Goal: Task Accomplishment & Management: Manage account settings

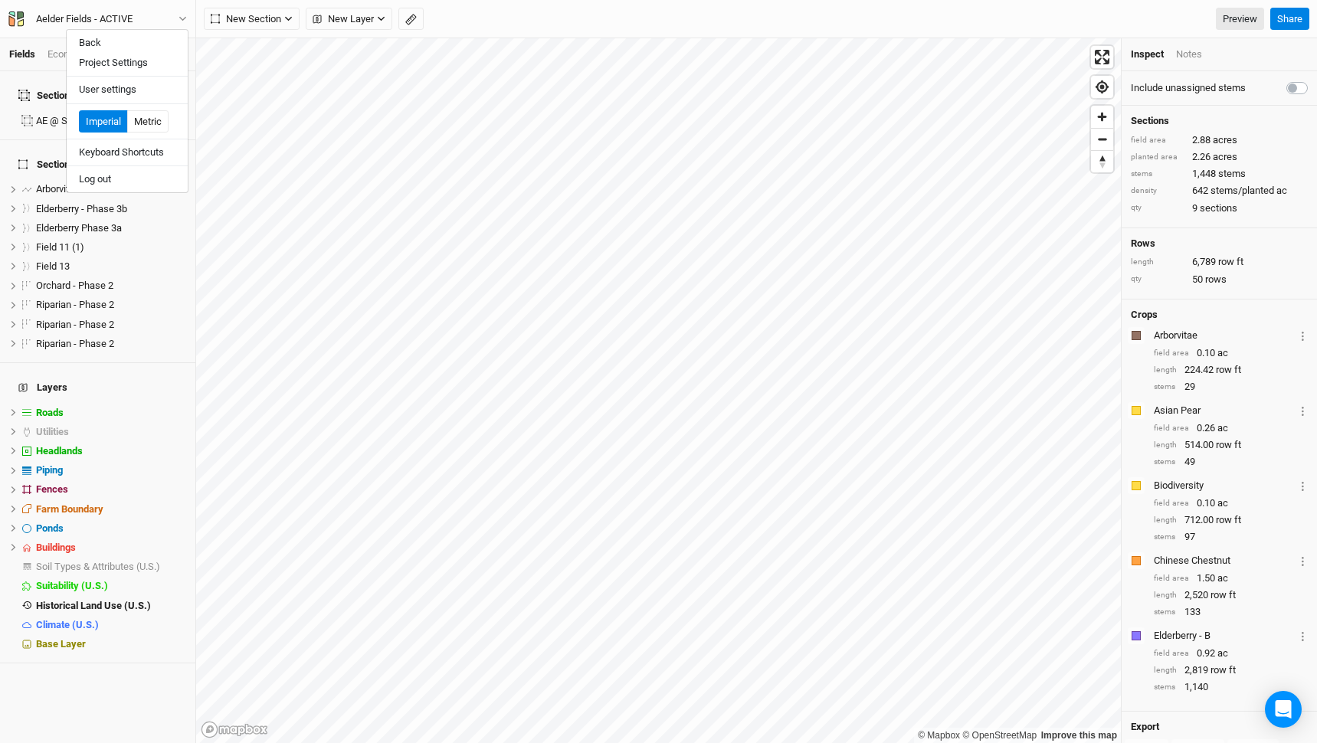
click at [126, 67] on button "Project Settings" at bounding box center [127, 63] width 121 height 20
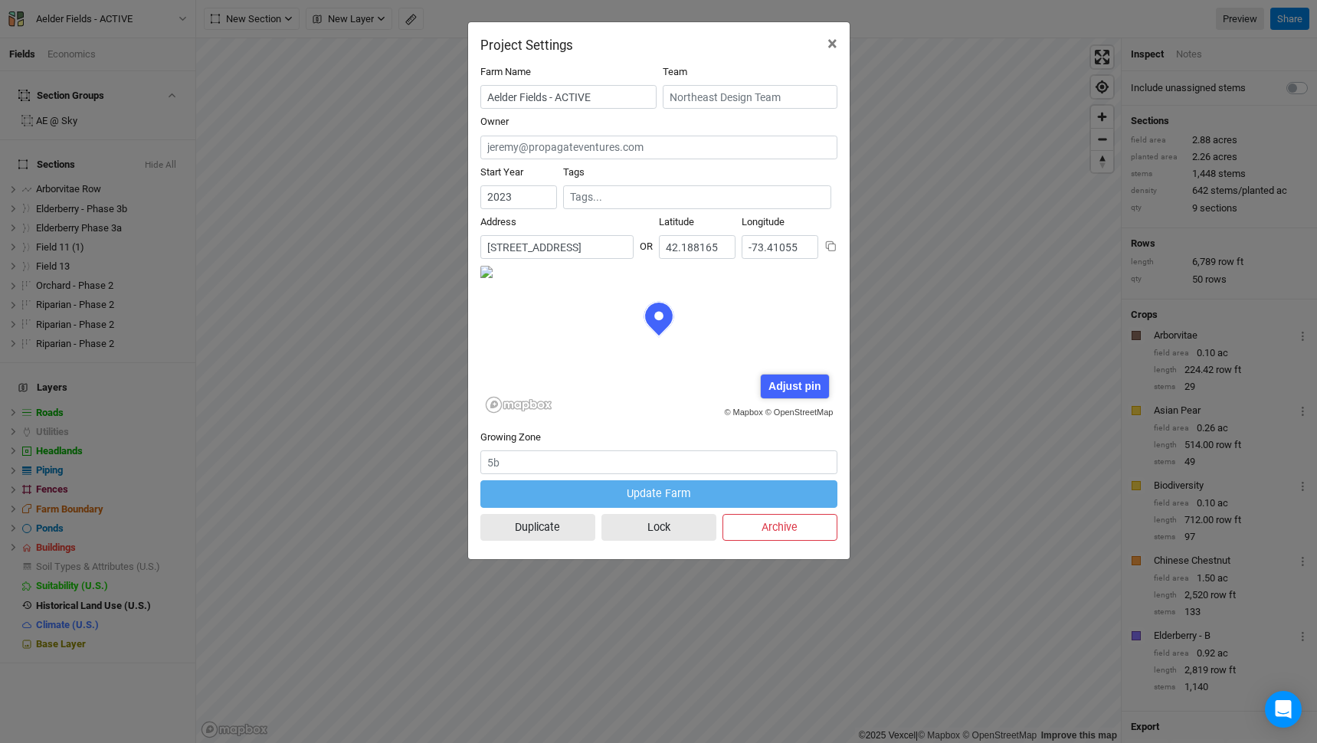
scroll to position [77, 179]
click at [838, 45] on button "×" at bounding box center [832, 43] width 34 height 43
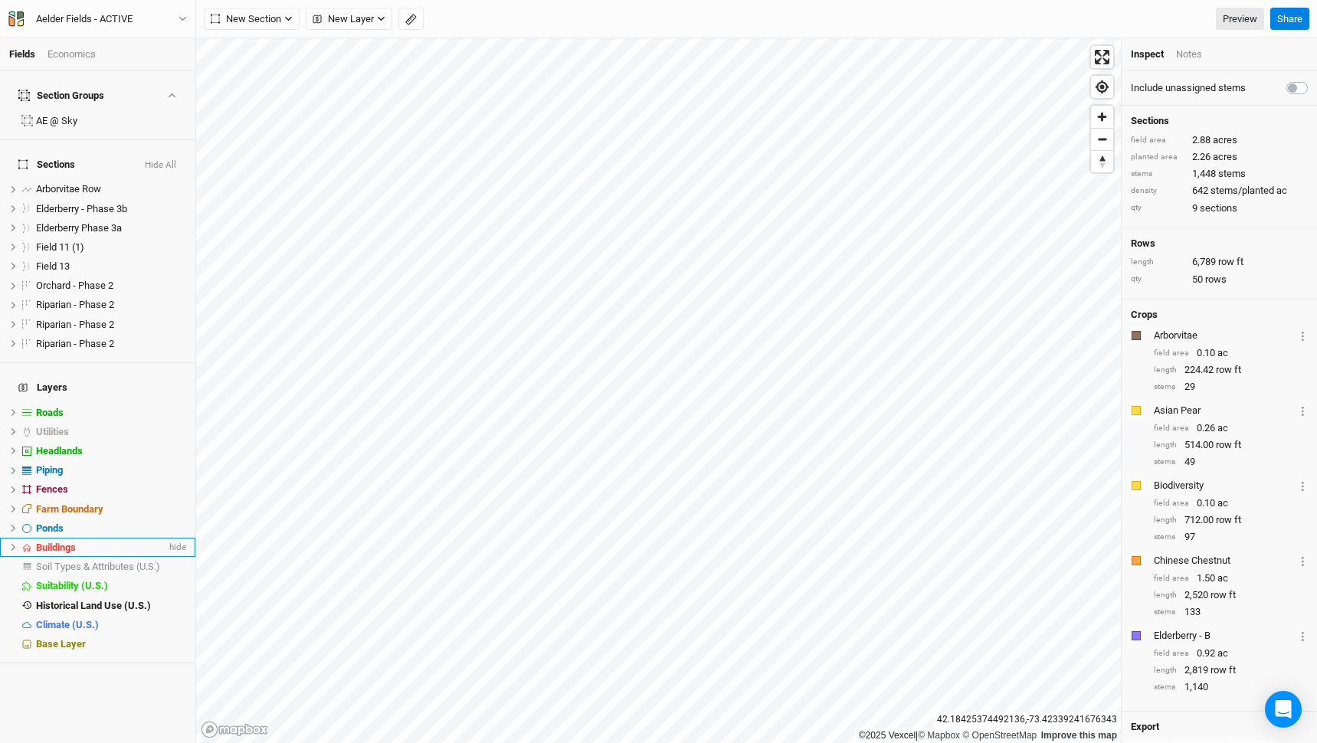
click at [90, 542] on div "Buildings" at bounding box center [101, 548] width 130 height 12
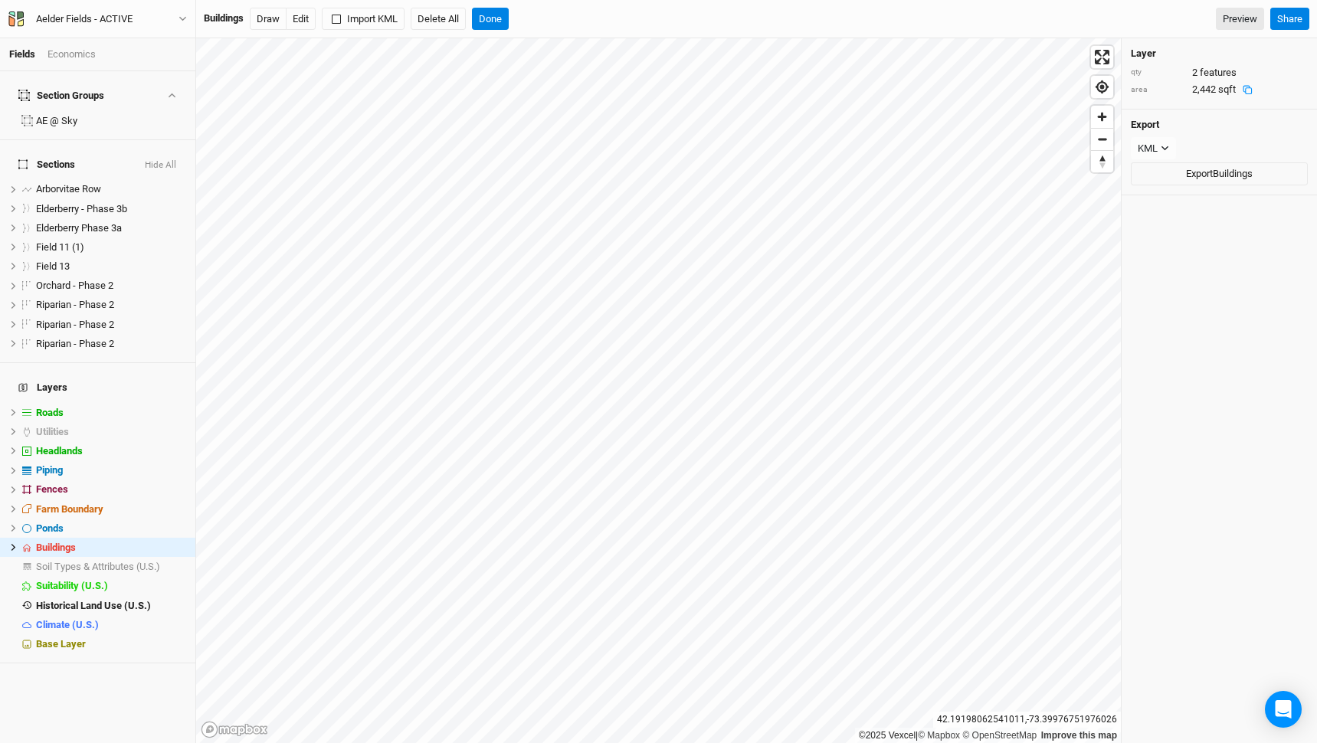
click at [1245, 89] on icon at bounding box center [1248, 90] width 10 height 10
click at [1247, 76] on icon at bounding box center [1249, 73] width 10 height 10
click at [501, 17] on button "Done" at bounding box center [490, 19] width 37 height 23
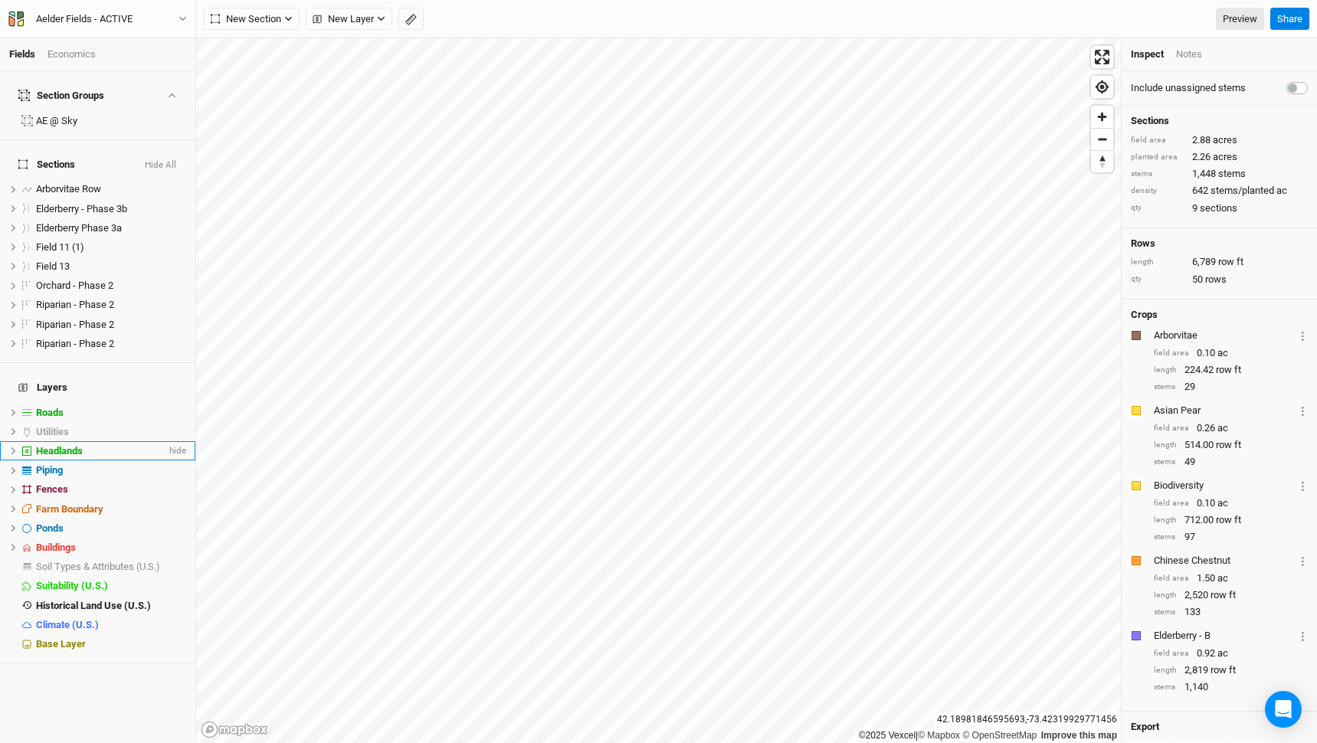
click at [72, 445] on span "Headlands" at bounding box center [59, 450] width 47 height 11
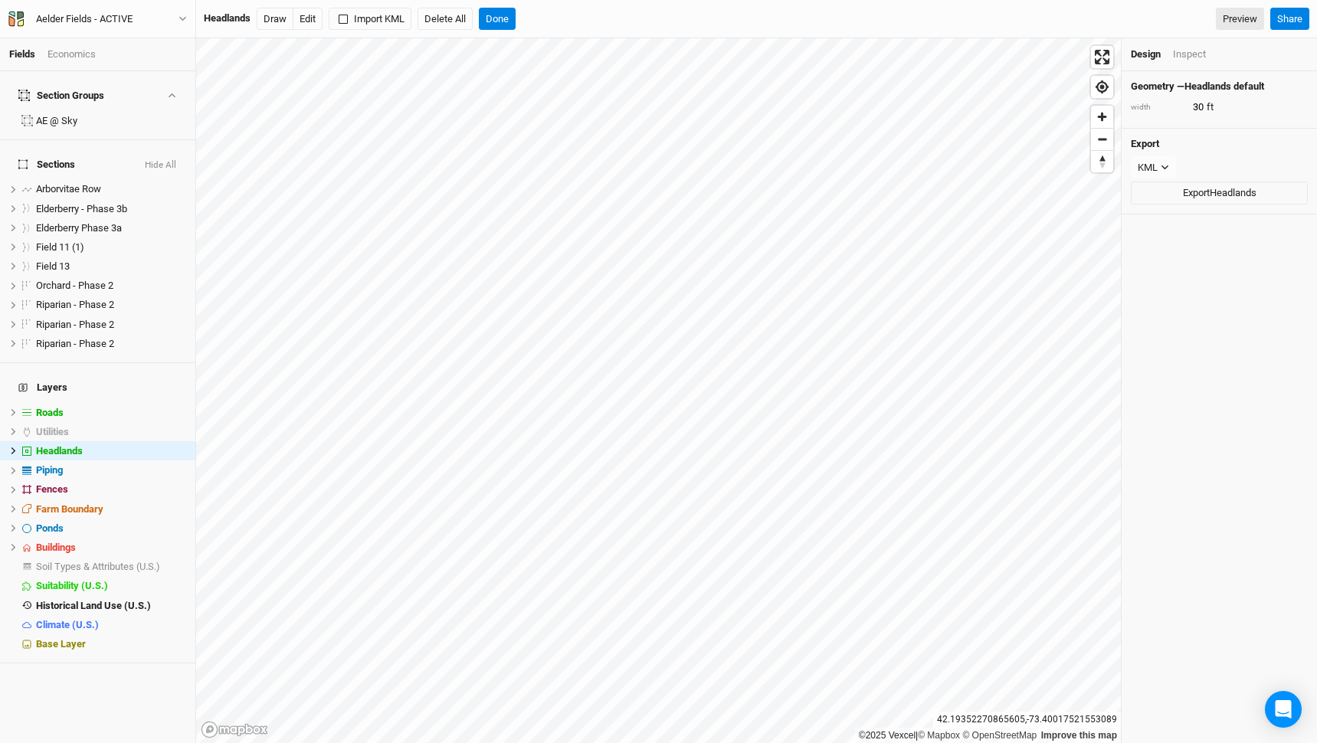
click at [1190, 56] on div "Inspect" at bounding box center [1189, 55] width 33 height 14
click at [511, 21] on button "Done" at bounding box center [497, 19] width 37 height 23
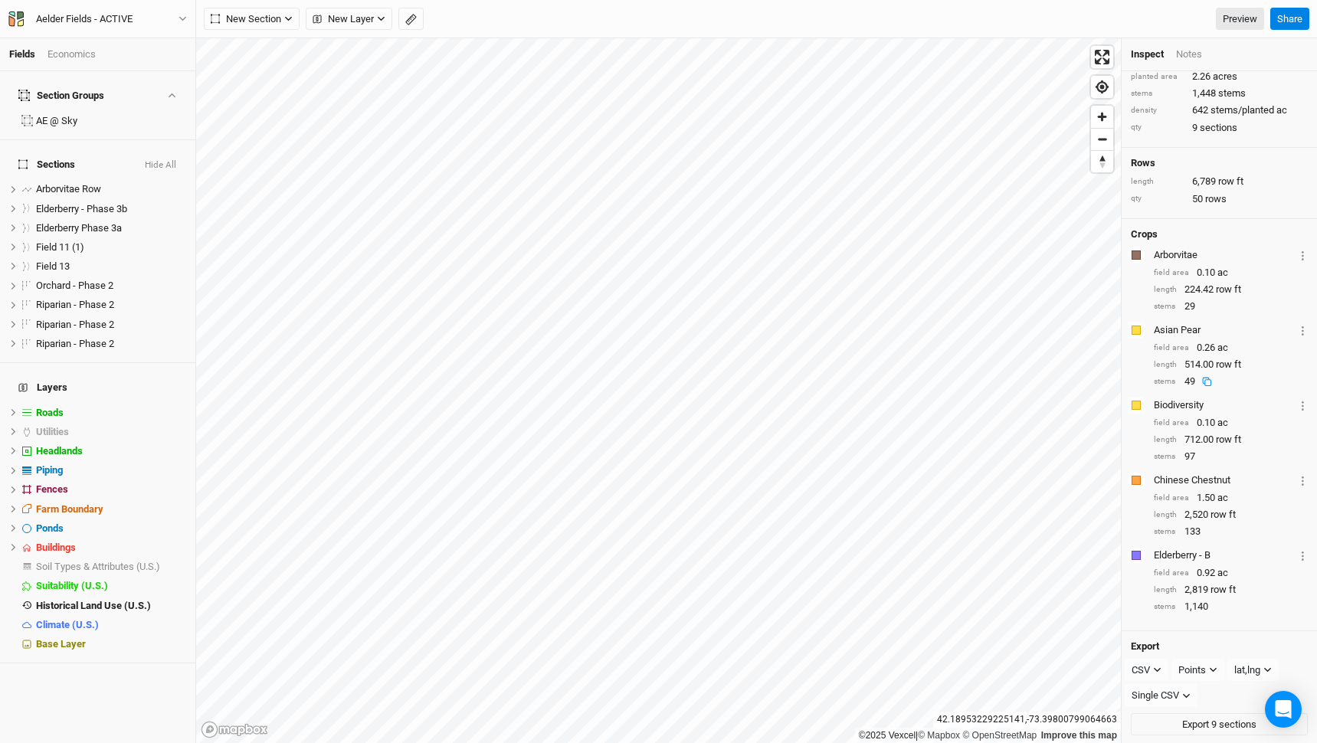
scroll to position [0, 0]
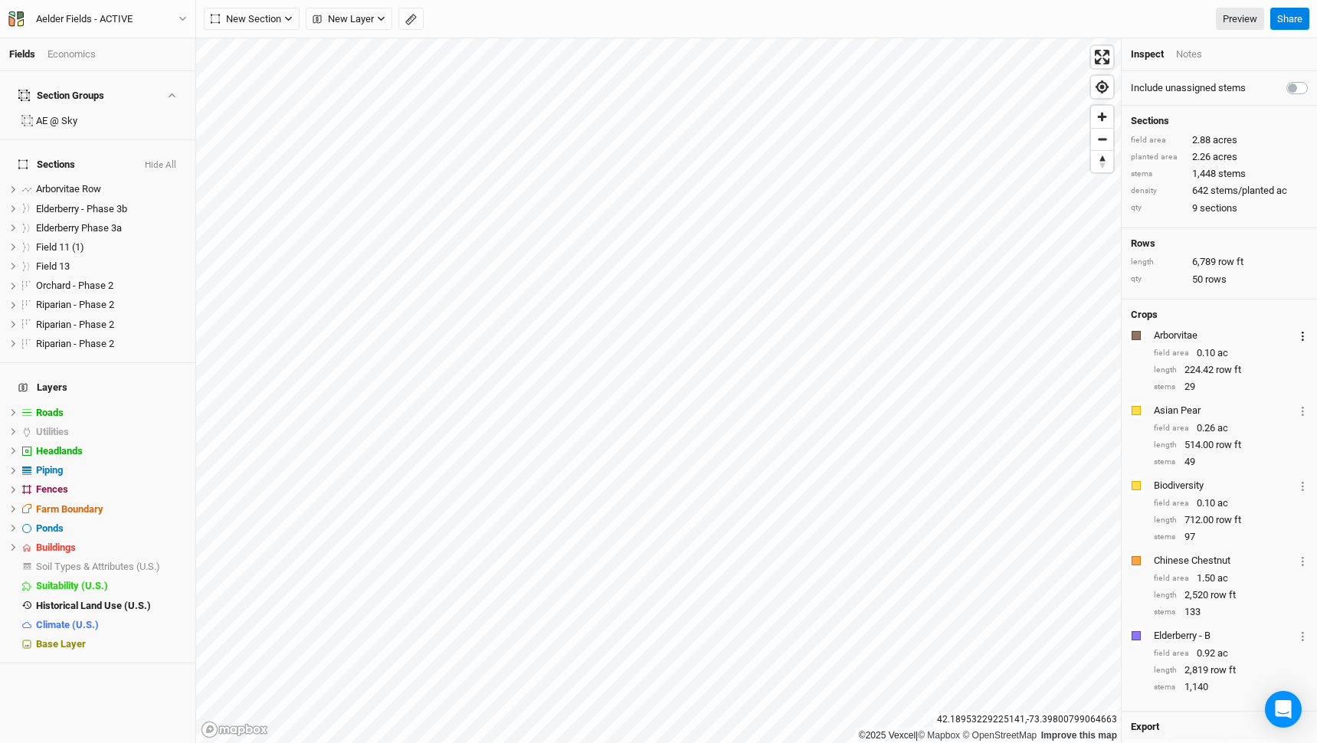
click at [1298, 335] on button "Layer 1" at bounding box center [1303, 335] width 10 height 18
click at [1306, 408] on button "Layer 1" at bounding box center [1303, 411] width 10 height 18
click at [1263, 638] on div "Elderberry - B" at bounding box center [1224, 636] width 141 height 14
click at [1303, 567] on button "Layer 1" at bounding box center [1303, 561] width 10 height 18
click at [1223, 526] on div "Colors Brown Orange Yellow Green Blue Purple Pink Red Biodiversity Layer 1 Sect…" at bounding box center [1219, 511] width 177 height 69
